Goal: Information Seeking & Learning: Learn about a topic

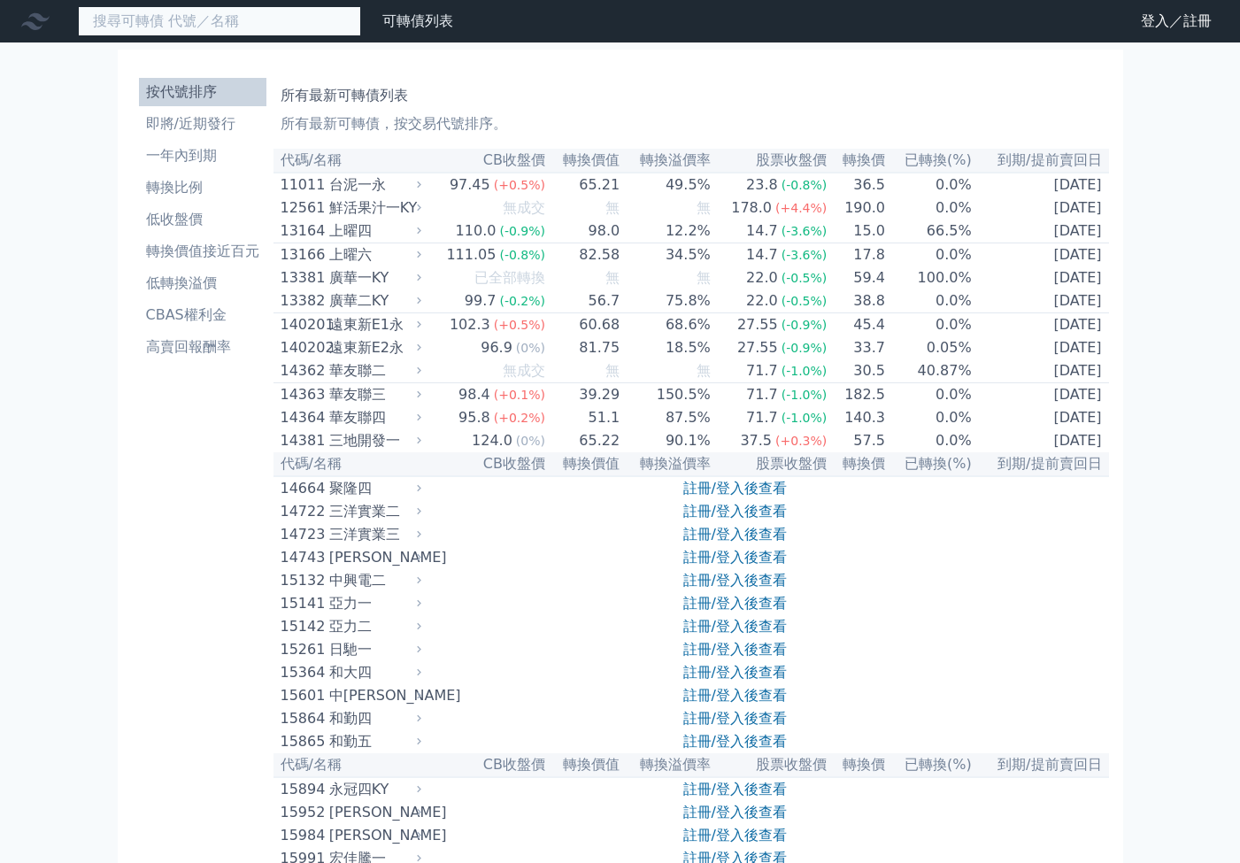
click at [255, 29] on input at bounding box center [219, 21] width 283 height 30
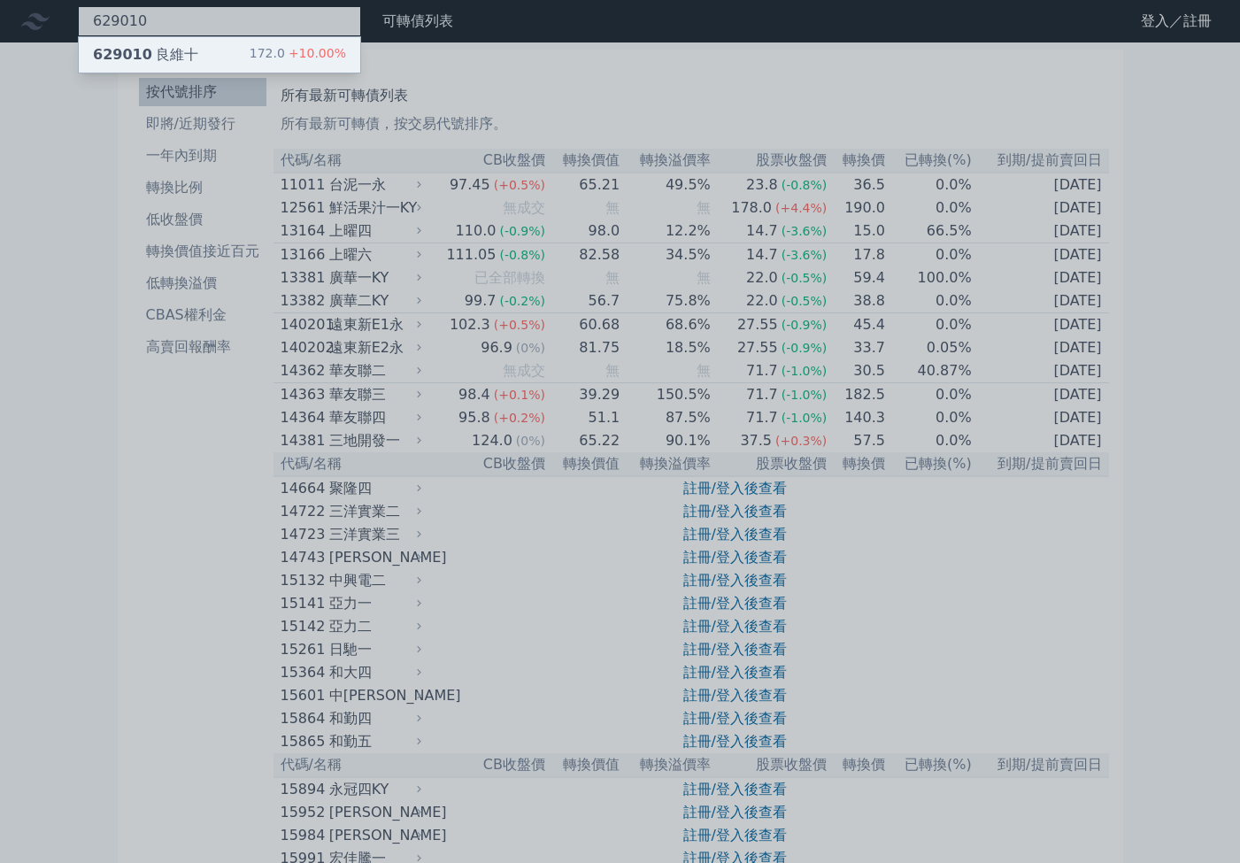
type input "629010"
click at [233, 64] on div "629010 良維十 172.0 +10.00%" at bounding box center [219, 54] width 281 height 35
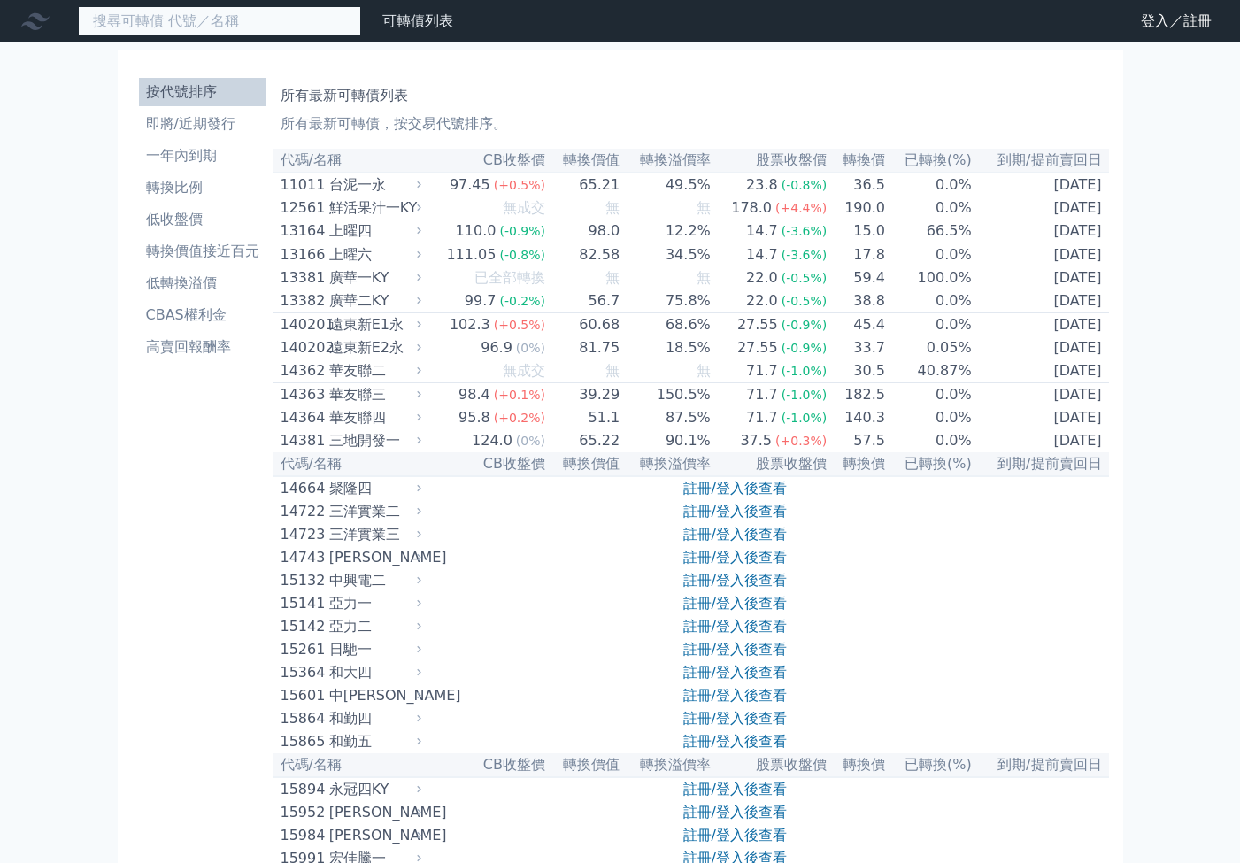
click at [241, 21] on input at bounding box center [219, 21] width 283 height 30
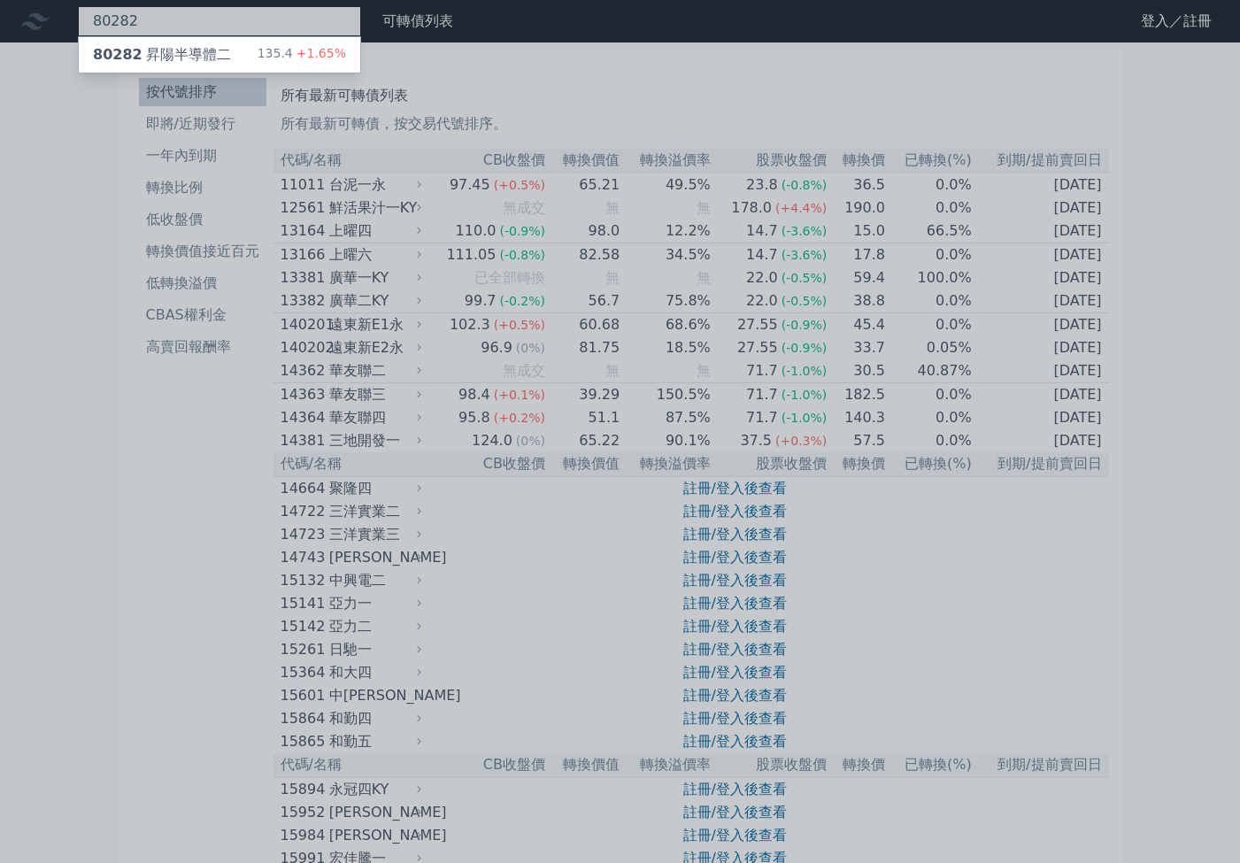
type input "80282"
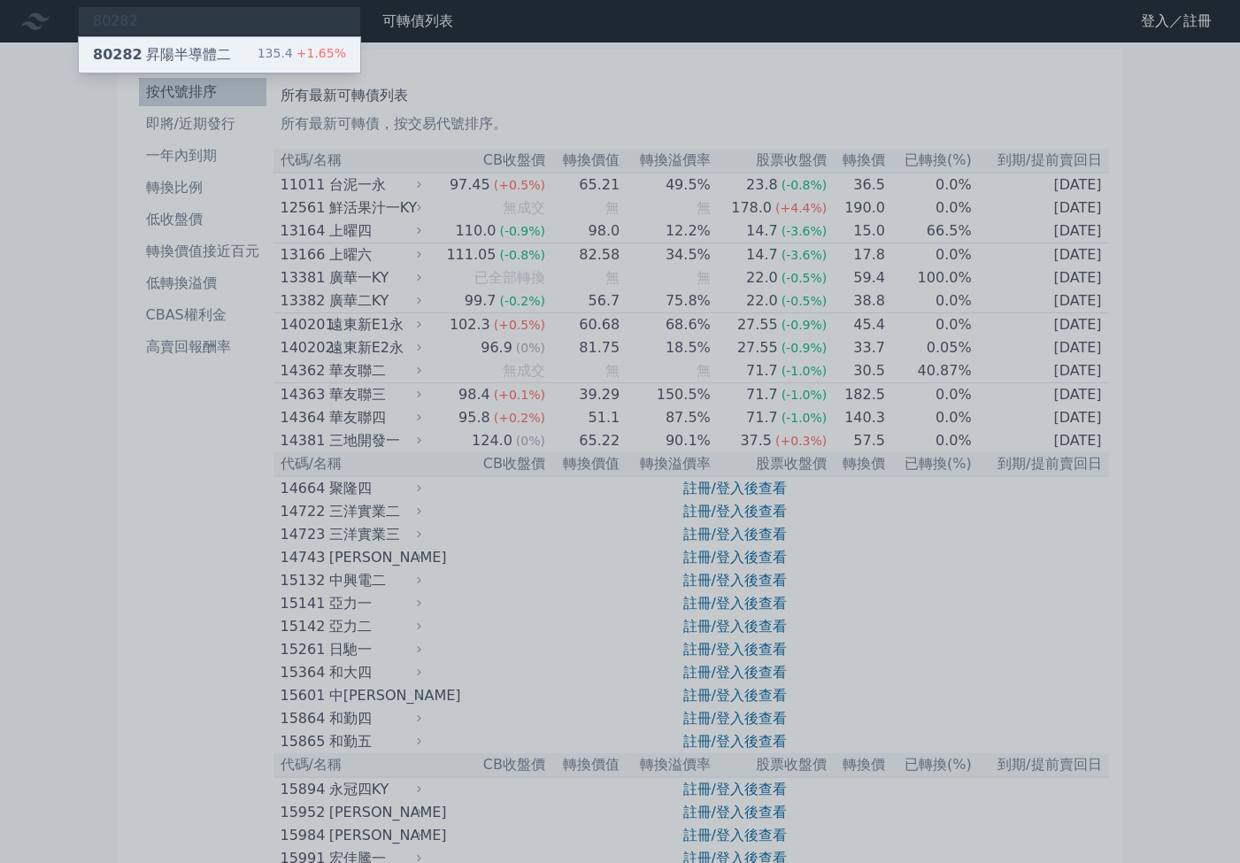
click at [213, 50] on div "80282 昇陽半導體二" at bounding box center [162, 54] width 138 height 21
click at [243, 31] on div at bounding box center [620, 431] width 1240 height 863
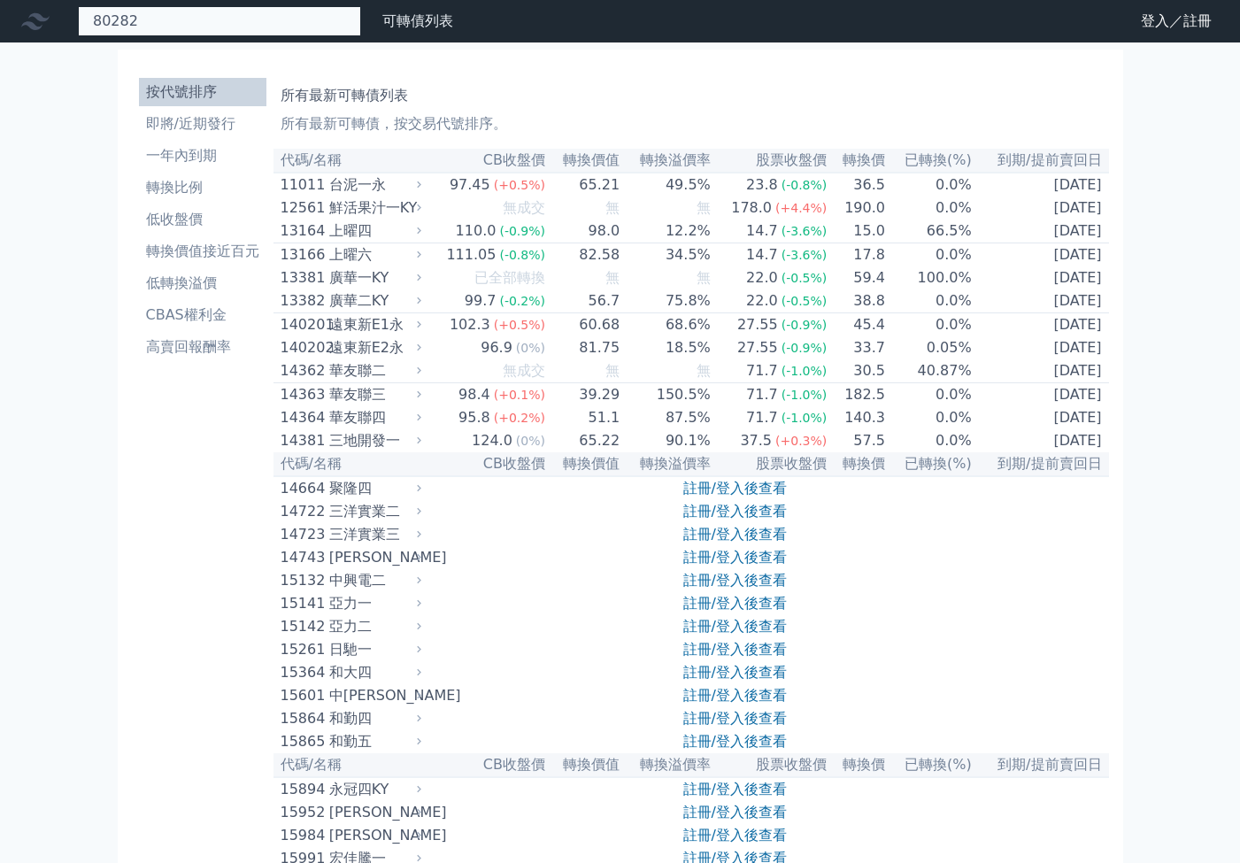
click at [252, 23] on div "80282 80282 昇陽半導體二 135.4 +1.65%" at bounding box center [219, 21] width 283 height 30
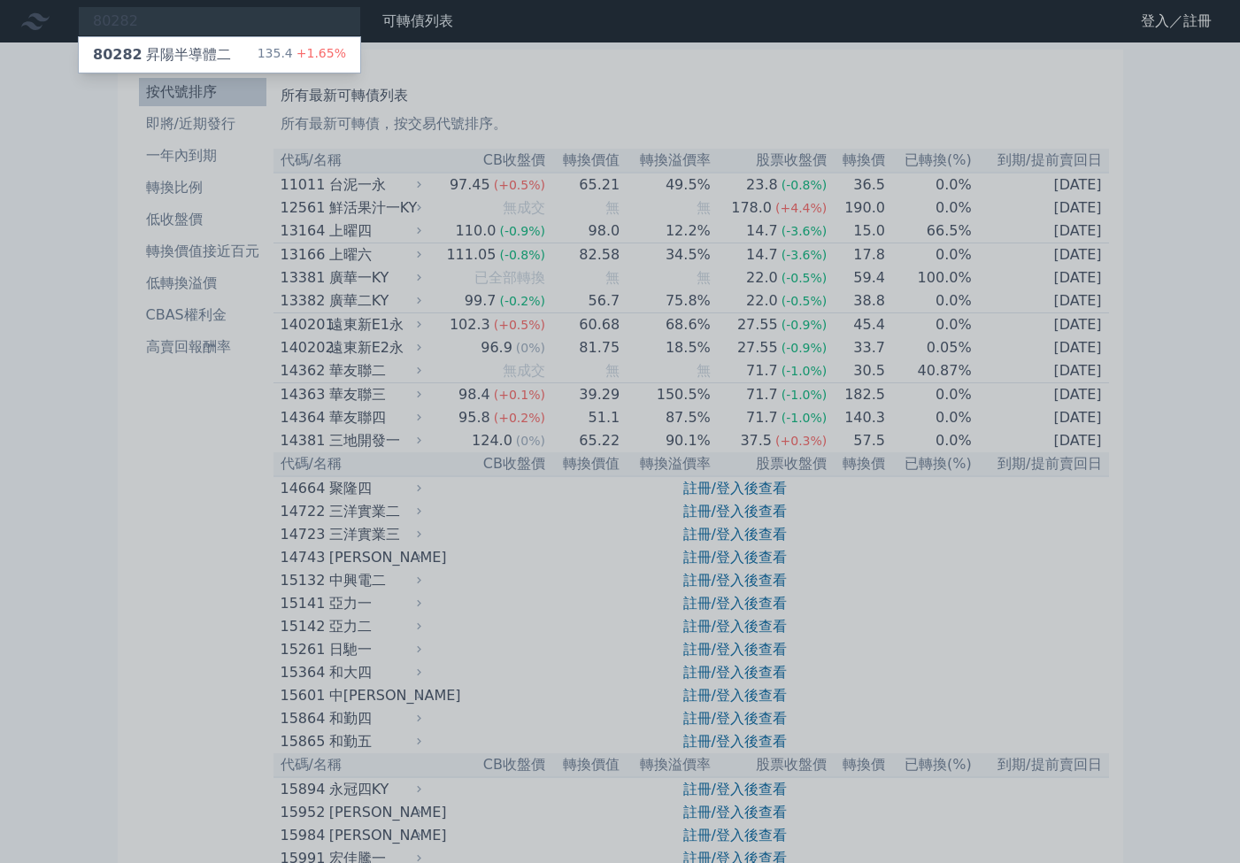
drag, startPoint x: 222, startPoint y: 25, endPoint x: 91, endPoint y: 20, distance: 131.1
click at [91, 20] on div at bounding box center [620, 431] width 1240 height 863
click at [126, 16] on div "80282 80282 昇陽半導體二 135.4 +1.65%" at bounding box center [219, 21] width 283 height 30
drag, startPoint x: 149, startPoint y: 19, endPoint x: 76, endPoint y: 20, distance: 72.6
click at [76, 20] on div at bounding box center [620, 431] width 1240 height 863
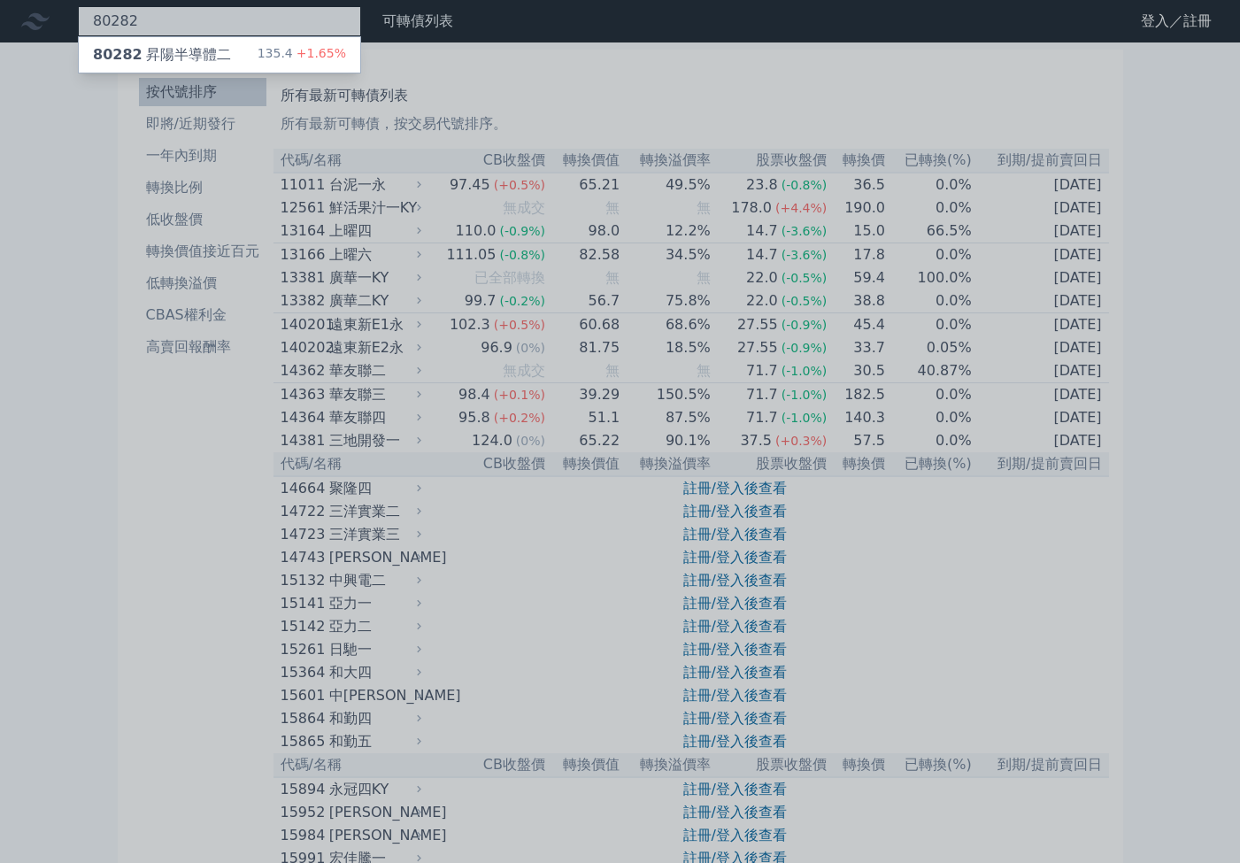
click at [169, 27] on div "80282 80282 昇陽半導體二 135.4 +1.65%" at bounding box center [219, 21] width 283 height 30
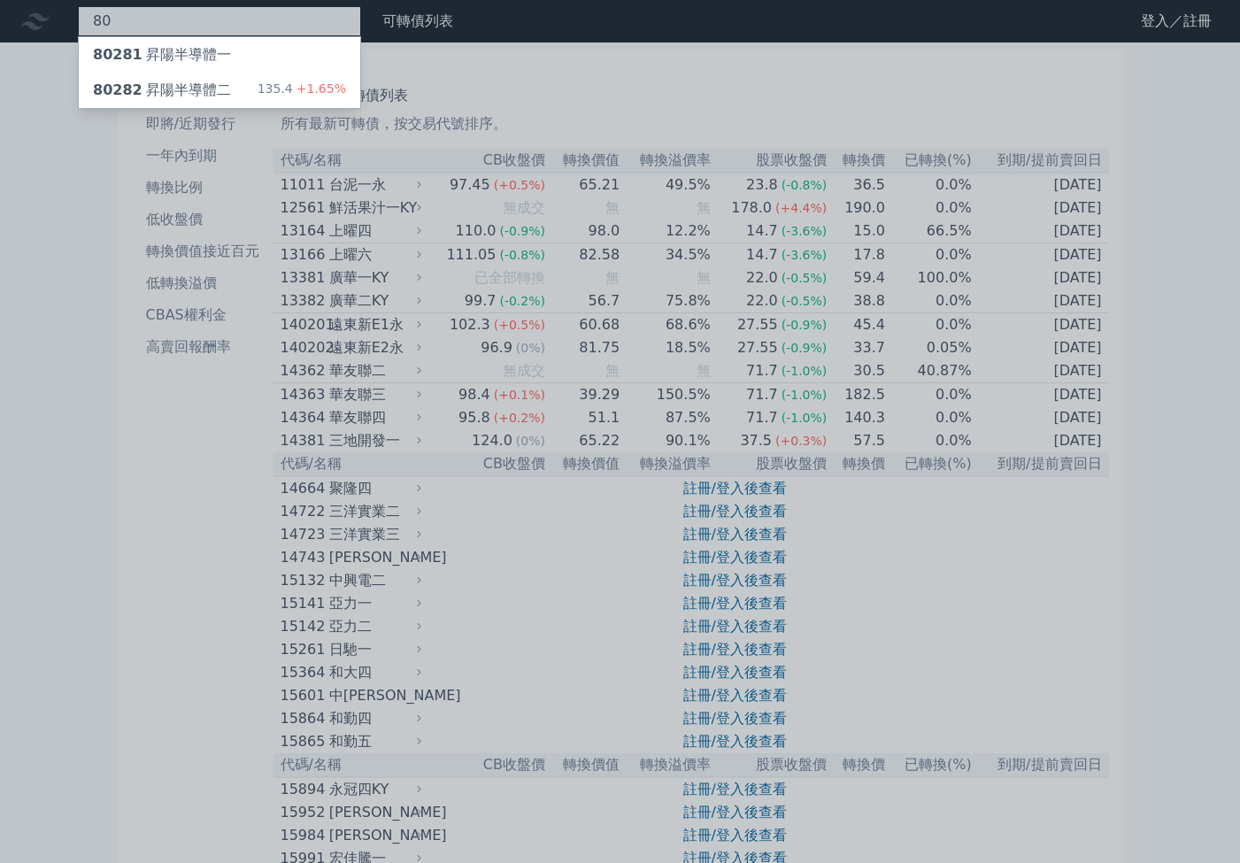
type input "8"
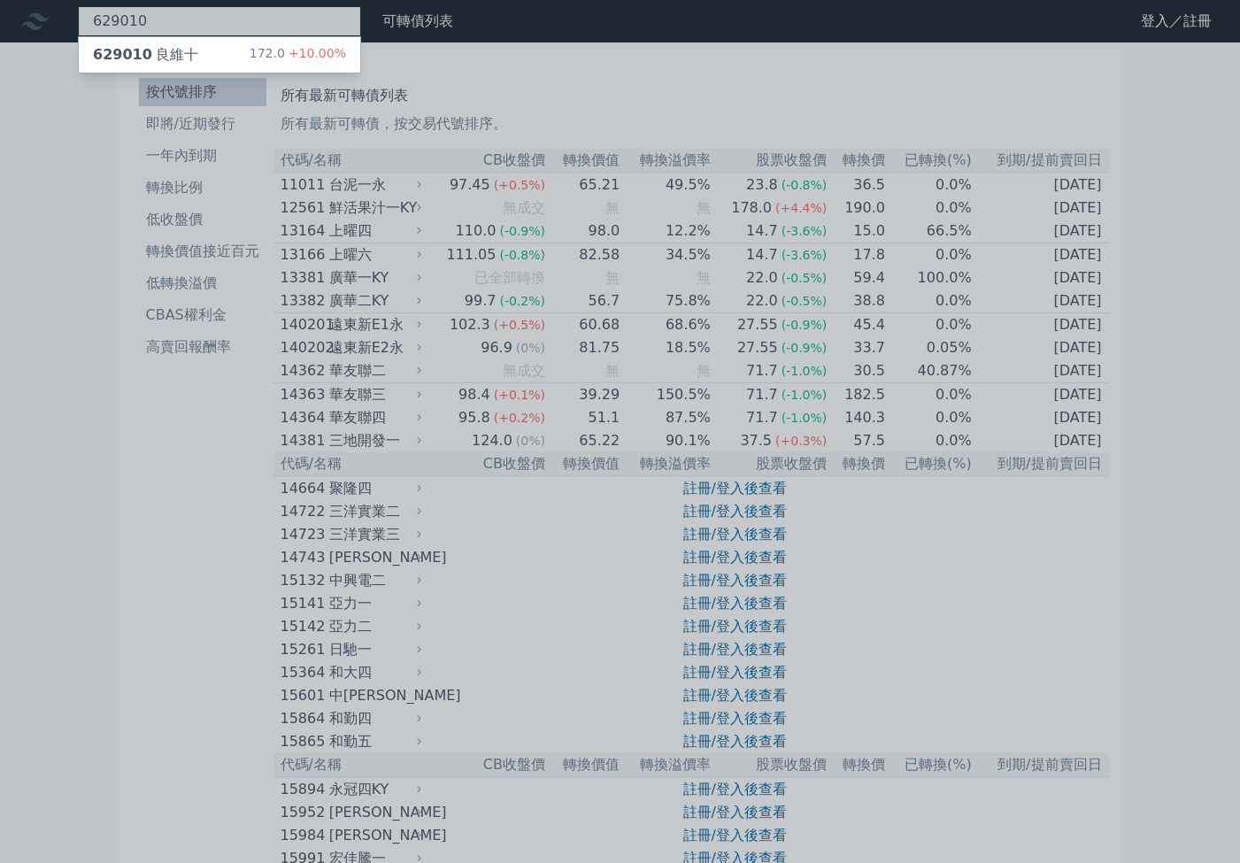
type input "629010"
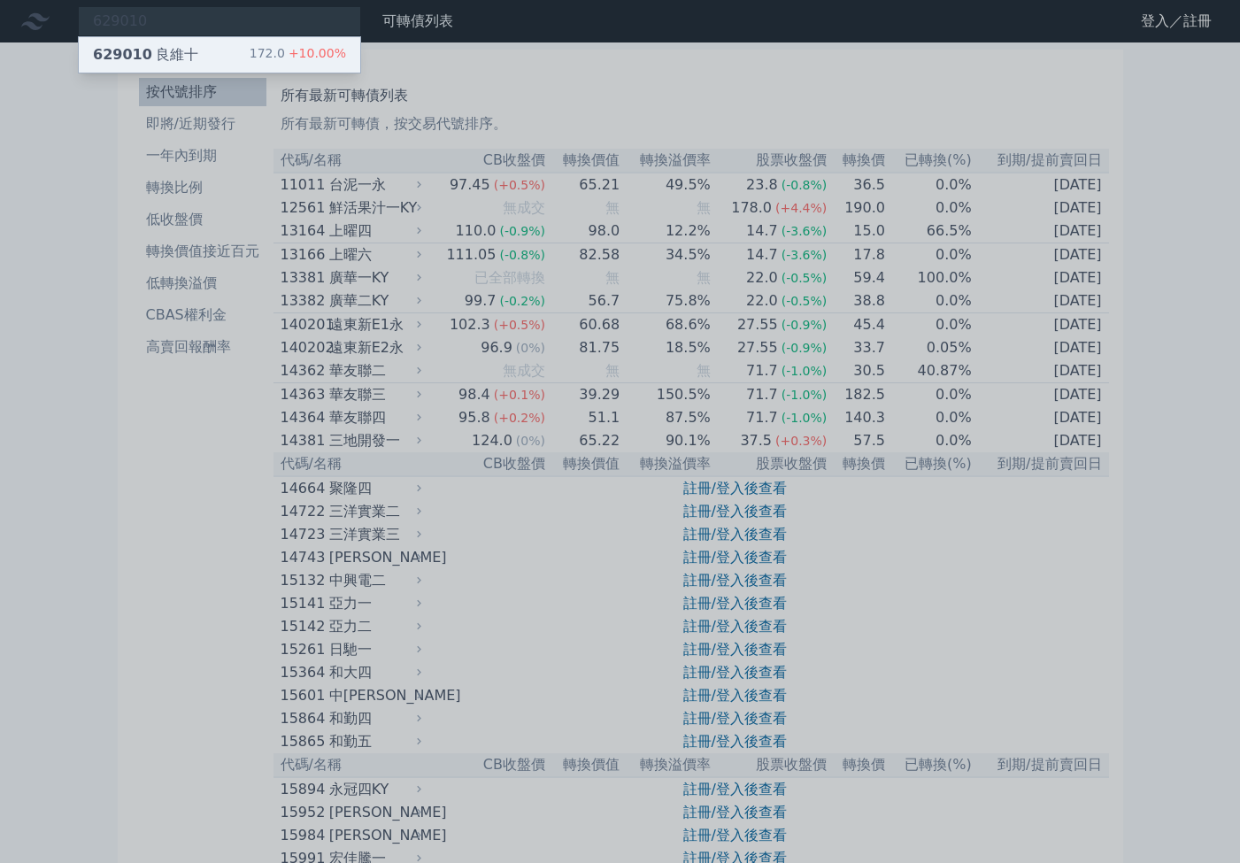
click at [188, 50] on div "629010 良維十" at bounding box center [145, 54] width 105 height 21
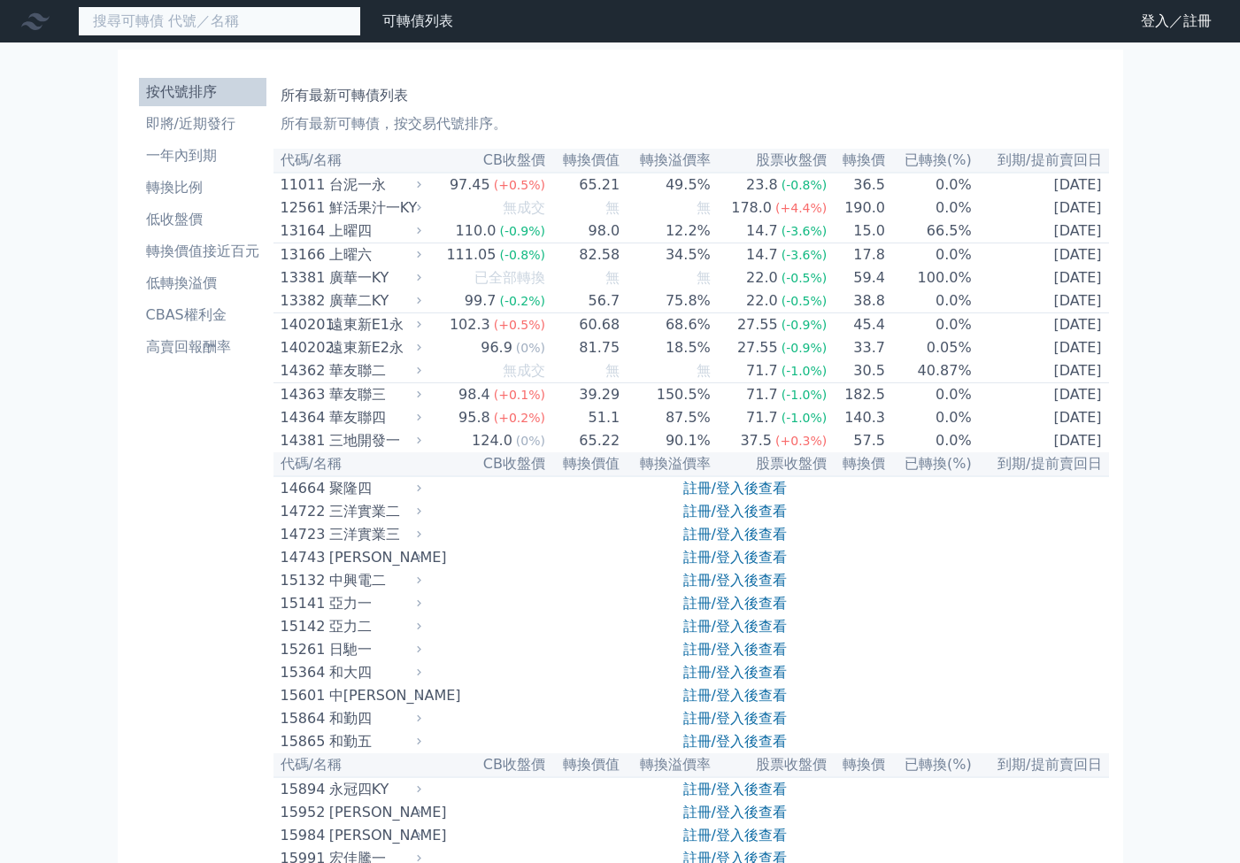
click at [252, 26] on input at bounding box center [219, 21] width 283 height 30
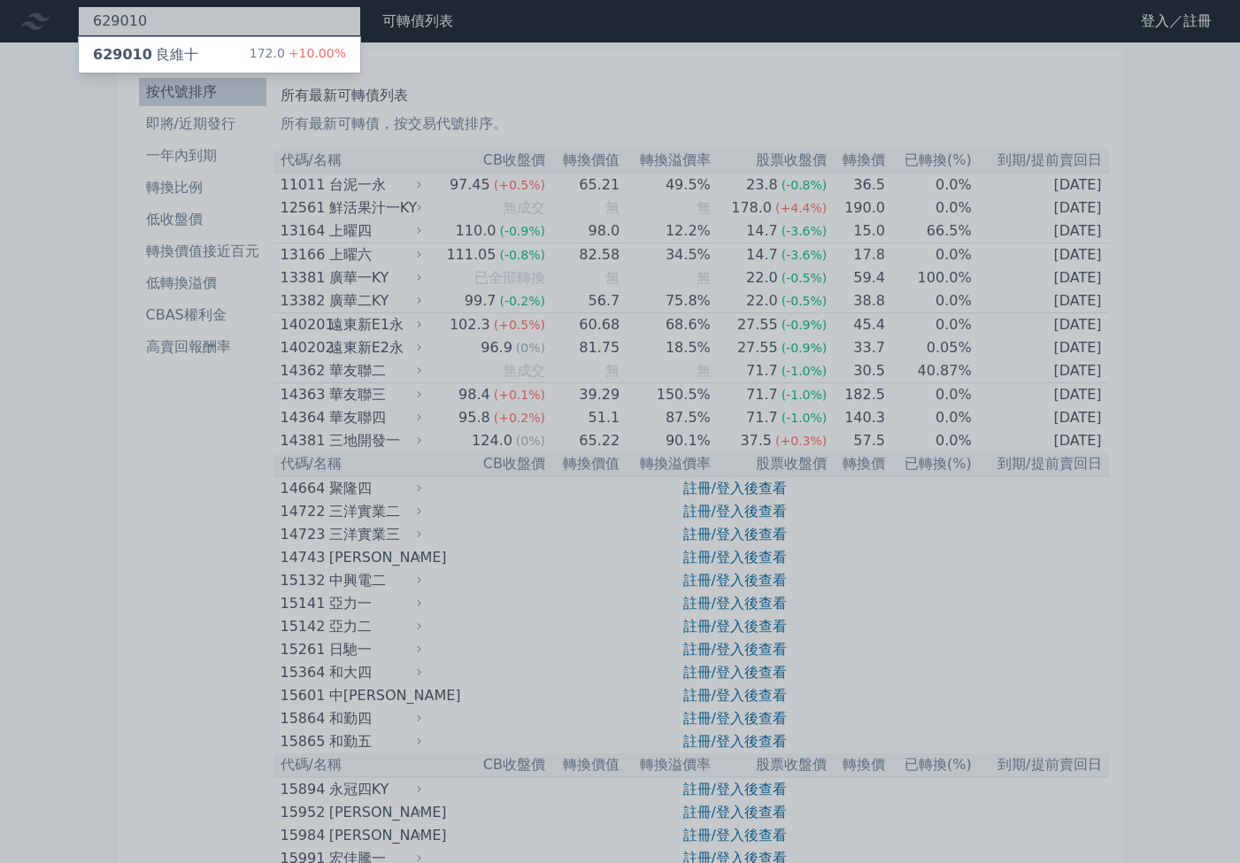
type input "629010"
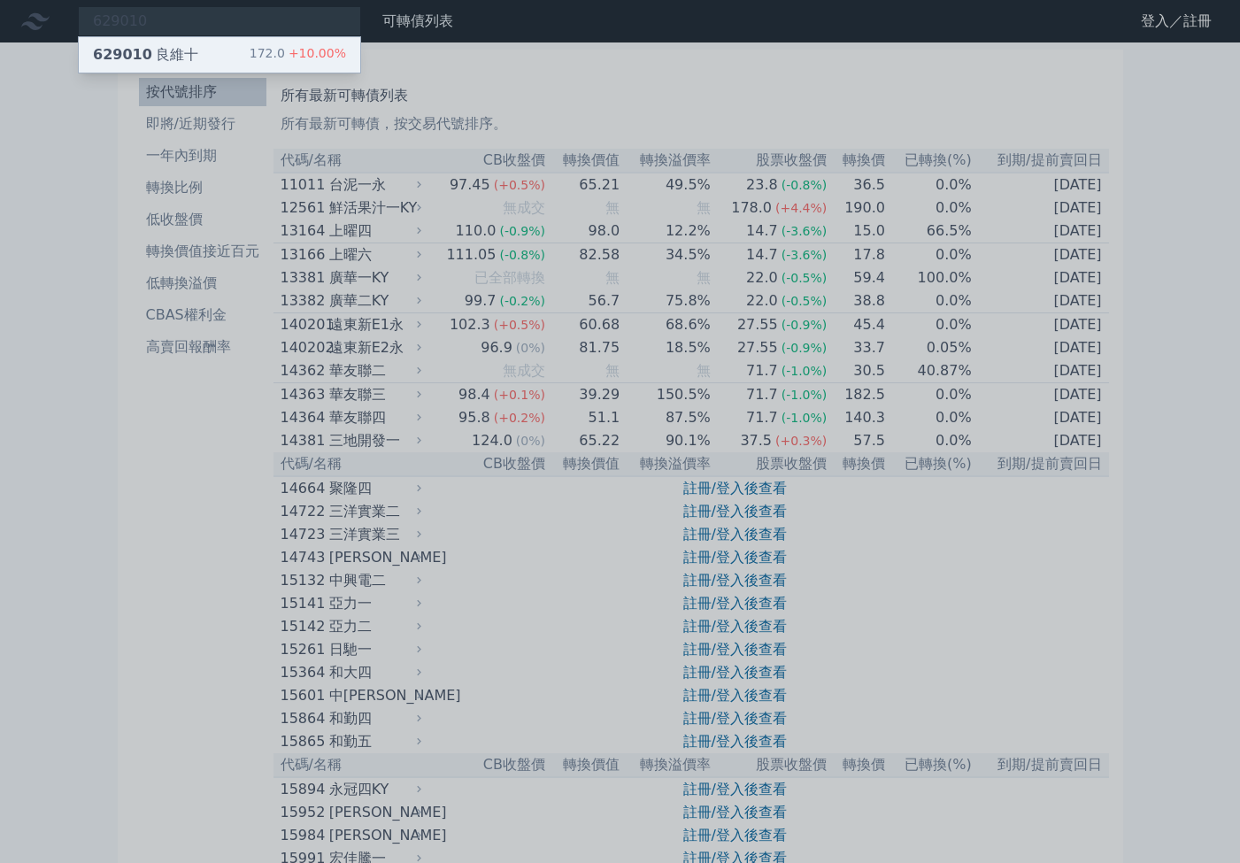
click at [269, 53] on div "172.0 +10.00%" at bounding box center [298, 54] width 96 height 21
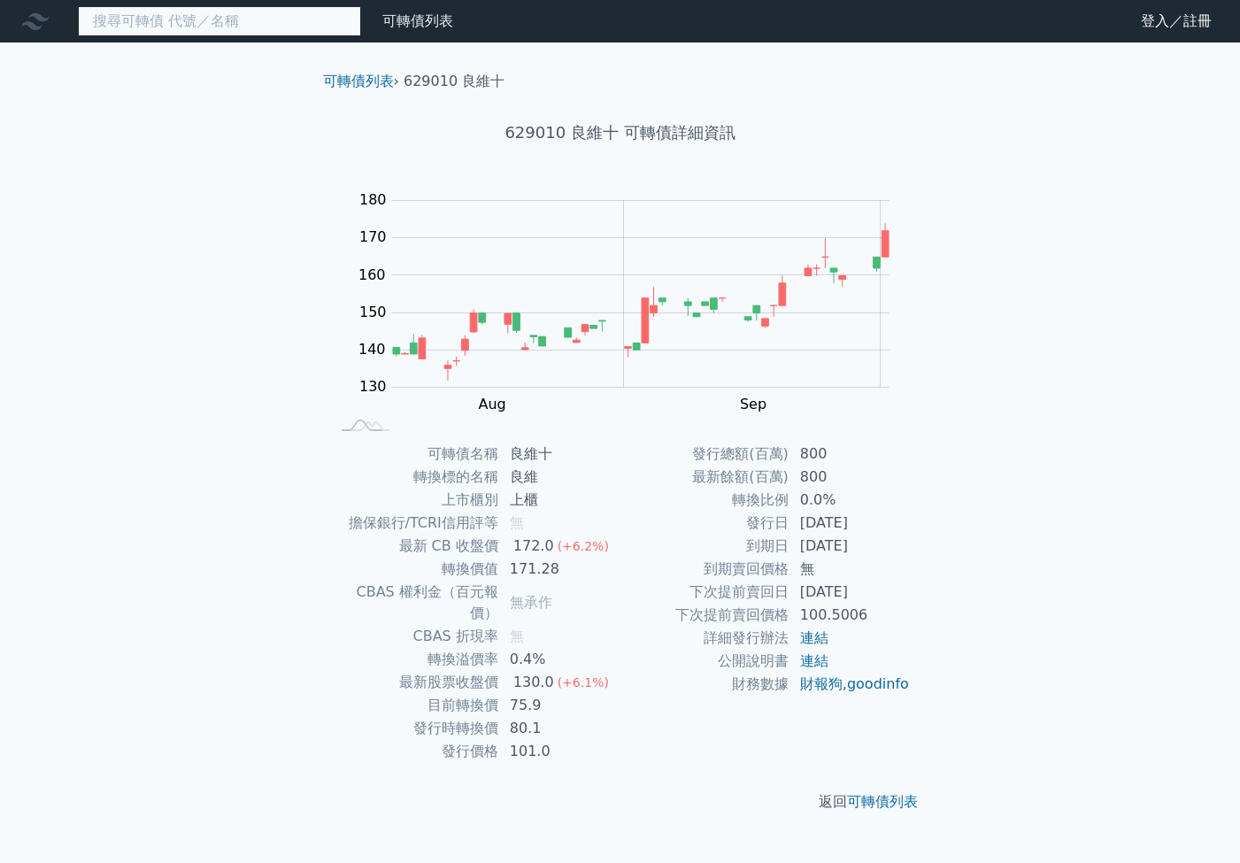
click at [246, 20] on input at bounding box center [219, 21] width 283 height 30
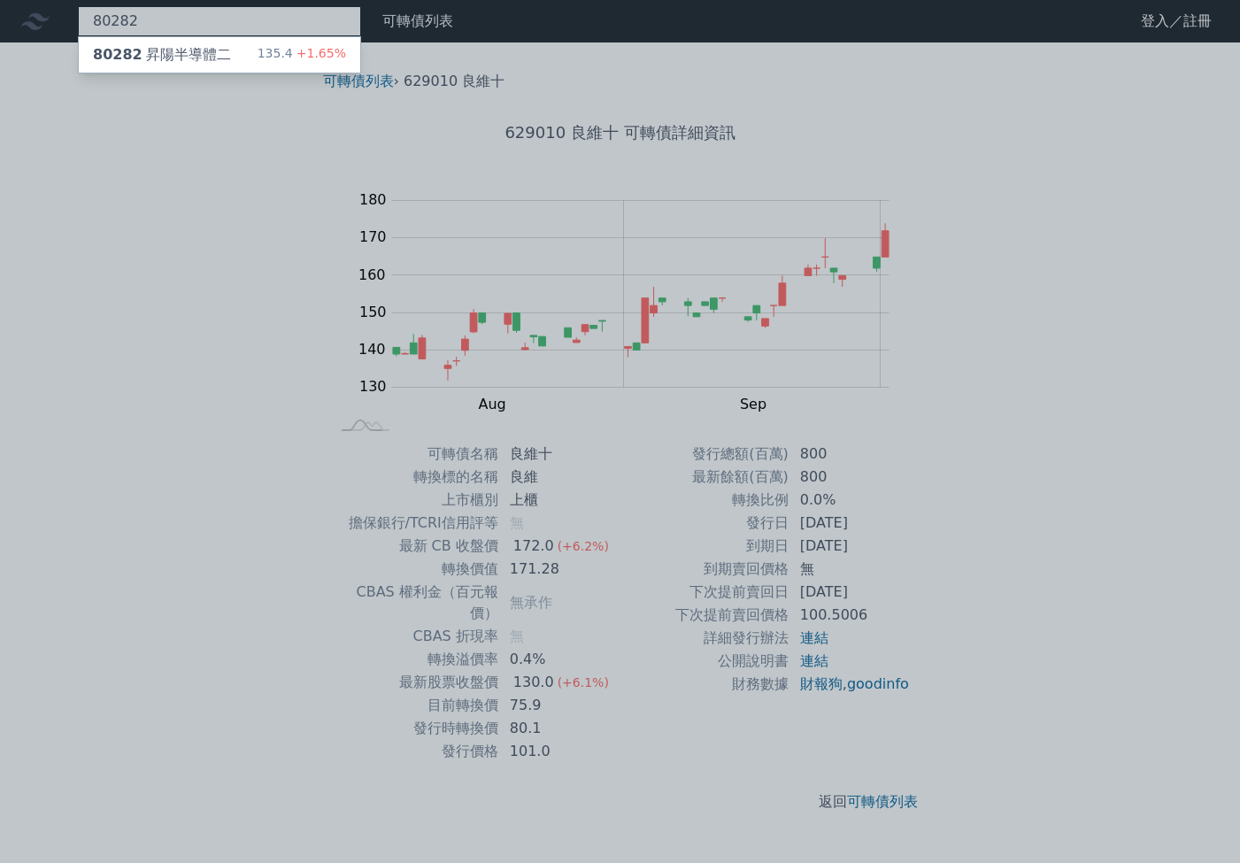
type input "80282"
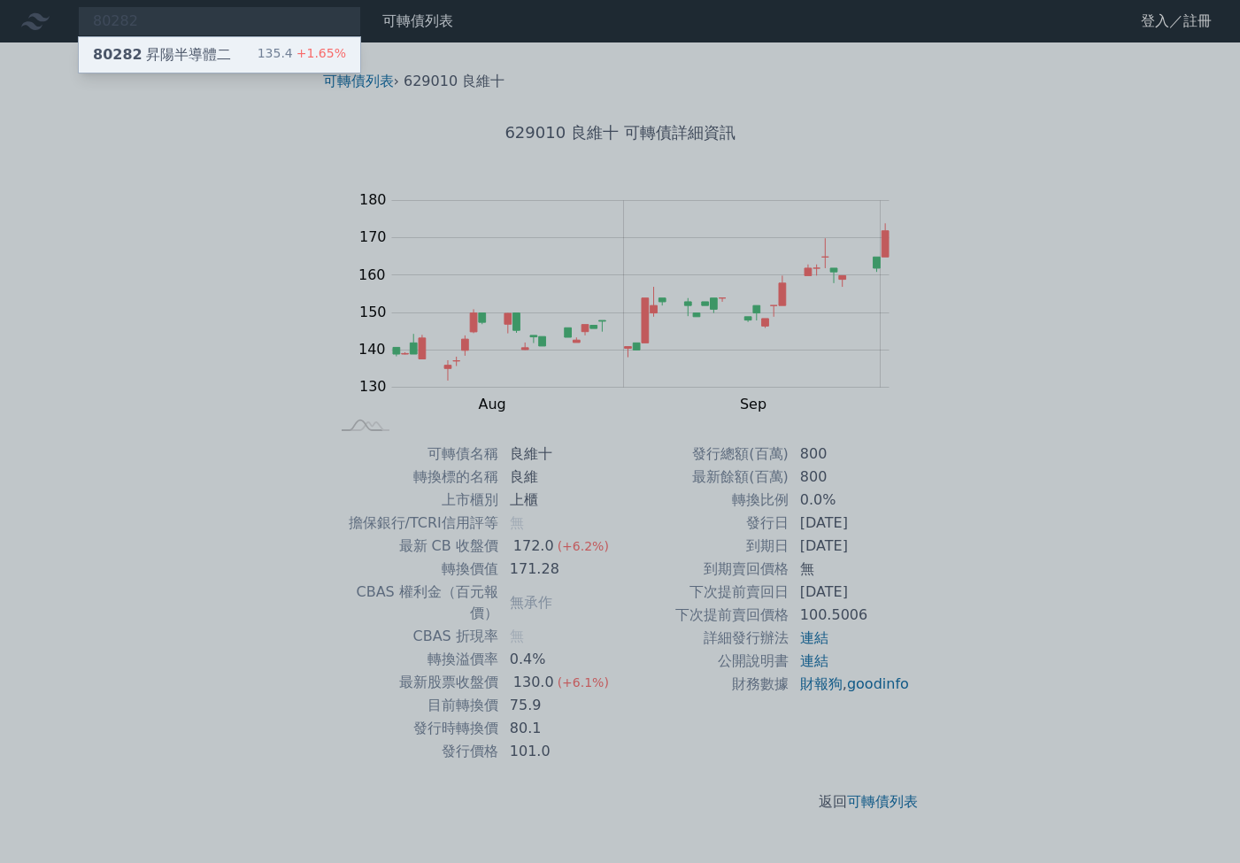
click at [254, 58] on div "80282 昇陽半導體二 135.4 +1.65%" at bounding box center [219, 54] width 281 height 35
